Goal: Transaction & Acquisition: Purchase product/service

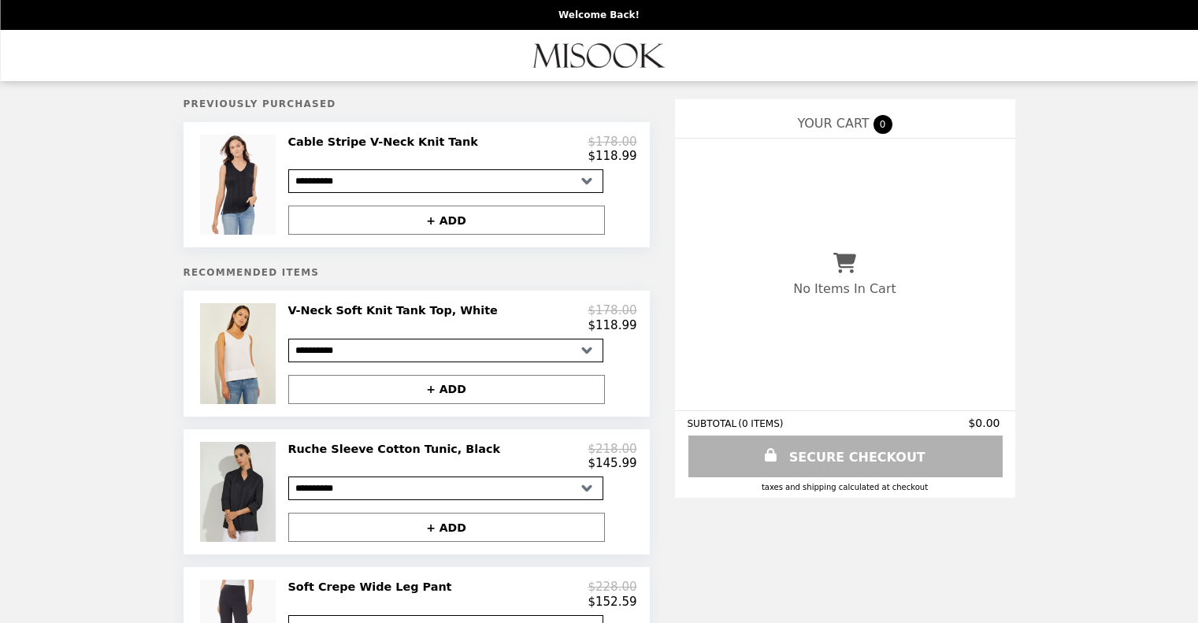
select select "*********"
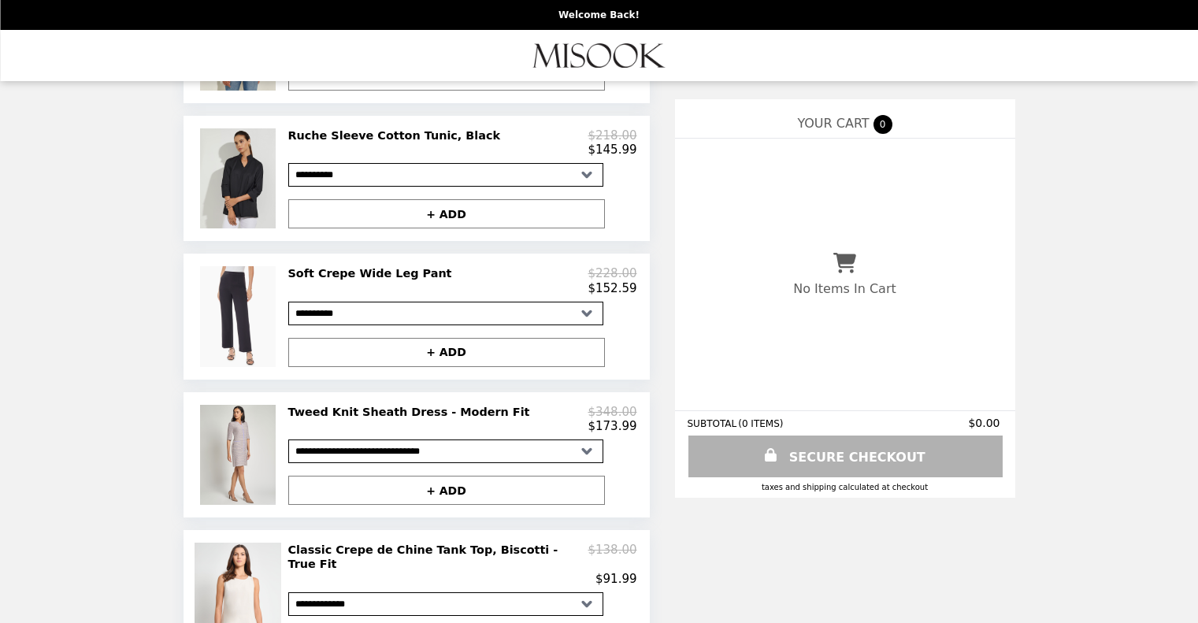
scroll to position [315, 0]
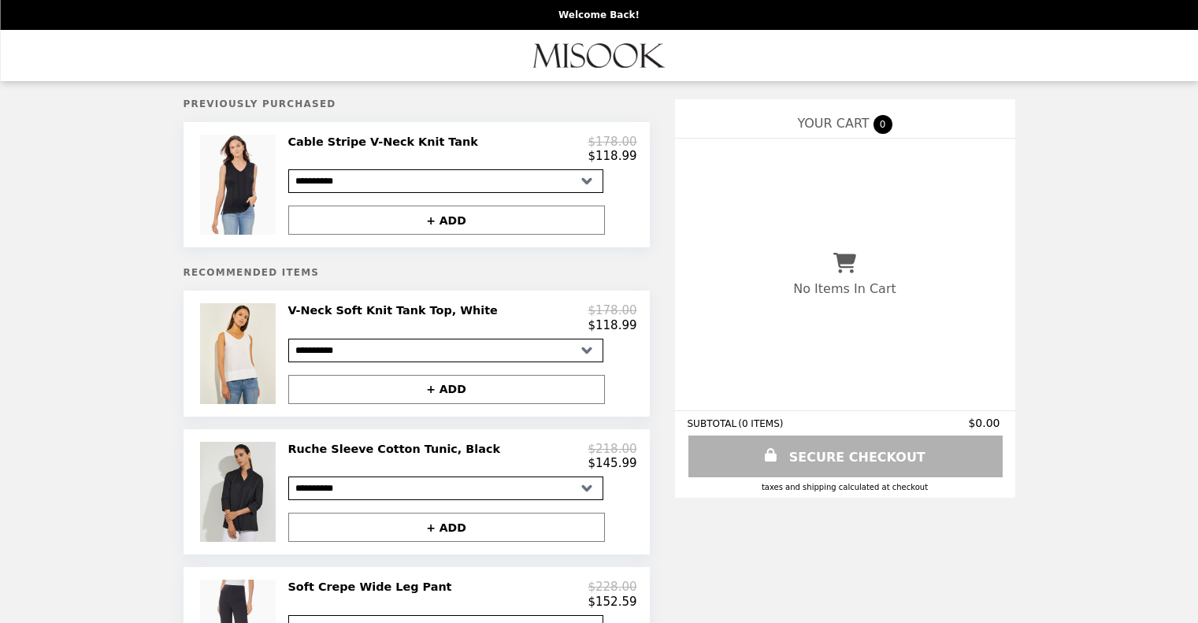
select select "*********"
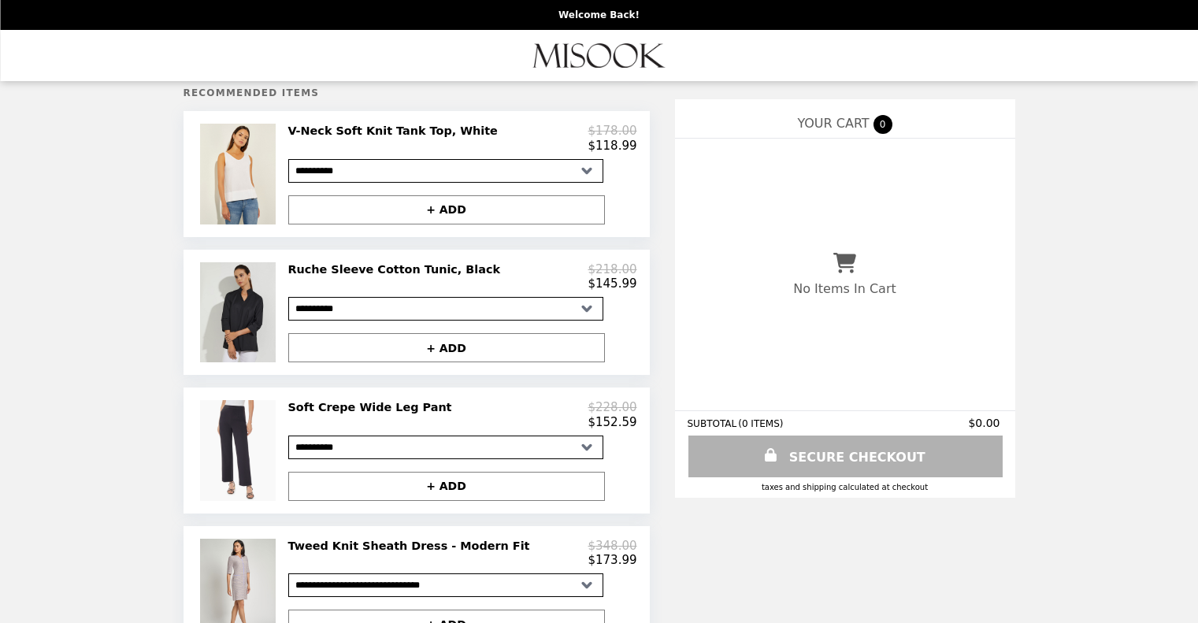
scroll to position [236, 0]
